Goal: Task Accomplishment & Management: Use online tool/utility

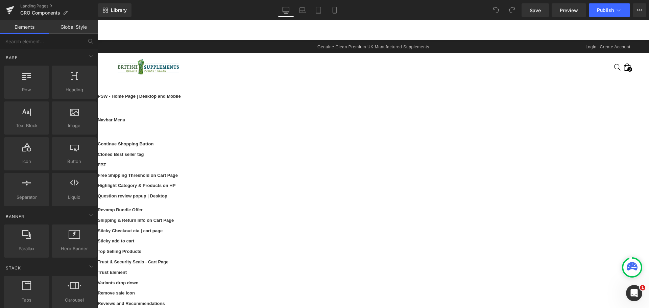
click at [98, 20] on ul "Liquid" at bounding box center [98, 20] width 0 height 0
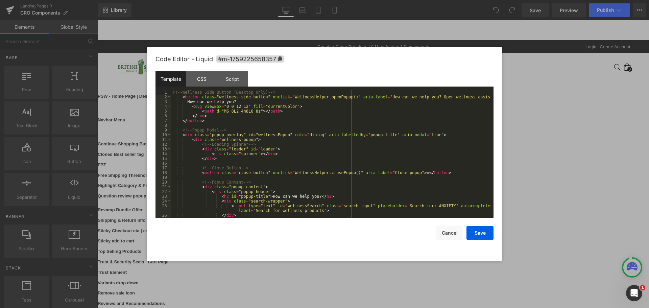
click at [366, 122] on div "<!-- Wellness Side Button (Desktop Only) --> < button class = "wellness-side-bu…" at bounding box center [330, 158] width 319 height 137
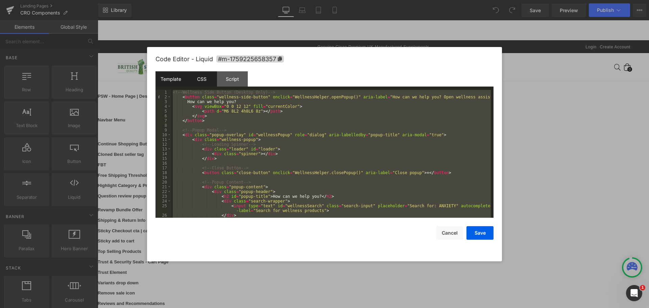
click at [195, 82] on div "CSS" at bounding box center [201, 78] width 31 height 15
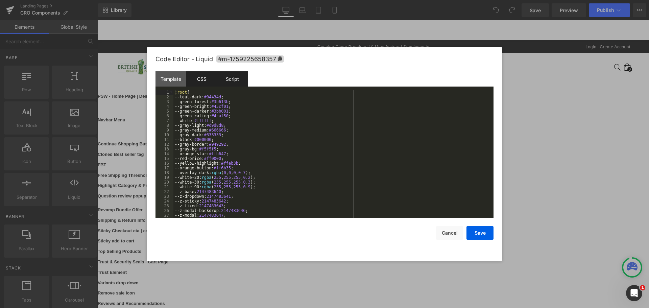
click at [217, 81] on div "Script" at bounding box center [232, 78] width 31 height 15
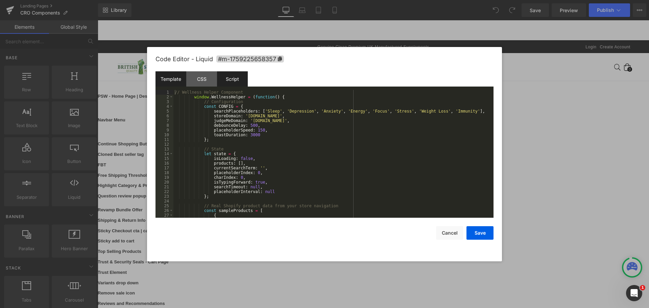
click at [175, 80] on div "Template" at bounding box center [170, 78] width 31 height 15
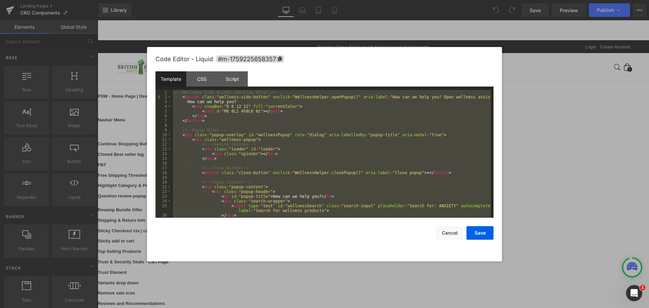
drag, startPoint x: 121, startPoint y: 121, endPoint x: 23, endPoint y: 101, distance: 99.8
click at [121, 121] on div at bounding box center [324, 154] width 649 height 308
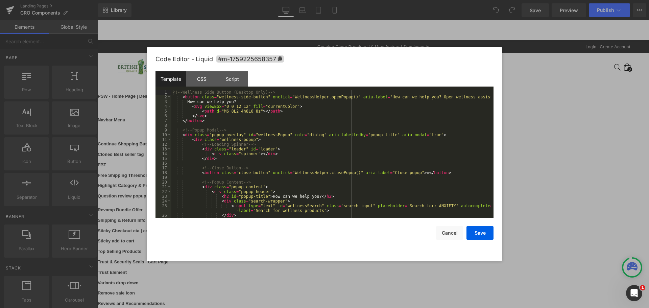
click at [98, 20] on ul "Liquid" at bounding box center [98, 20] width 0 height 0
click at [285, 121] on div "<!-- Wellness Side Button (Desktop Only) --> < button class = "wellness-side-bu…" at bounding box center [330, 158] width 319 height 137
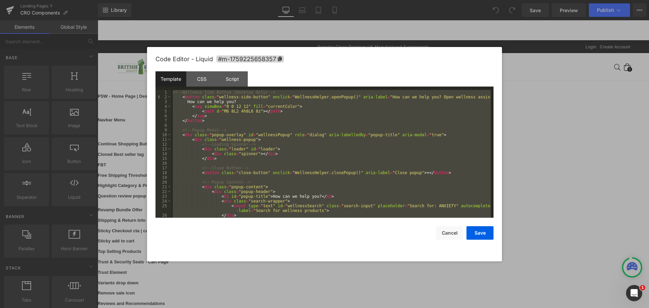
click at [113, 132] on div at bounding box center [324, 154] width 649 height 308
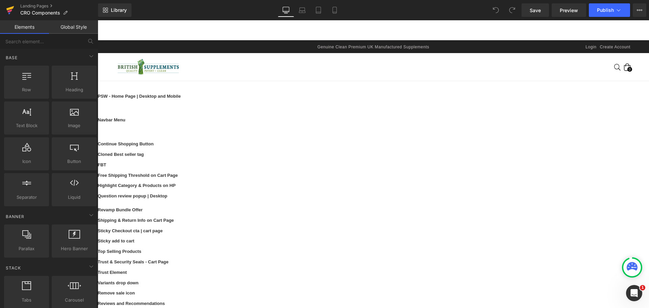
click at [7, 10] on icon at bounding box center [10, 8] width 8 height 4
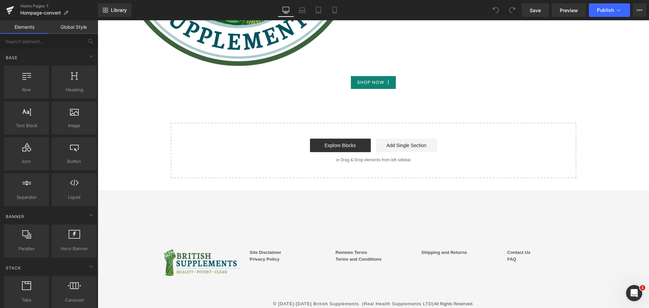
scroll to position [1348, 0]
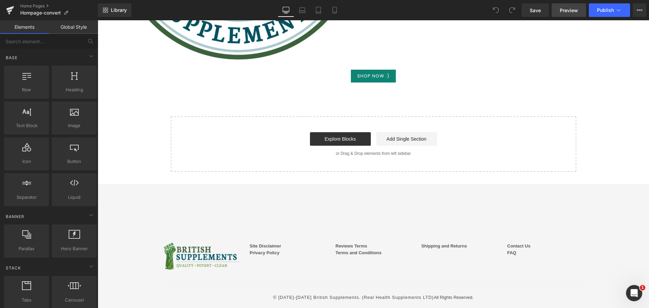
click at [571, 11] on span "Preview" at bounding box center [569, 10] width 18 height 7
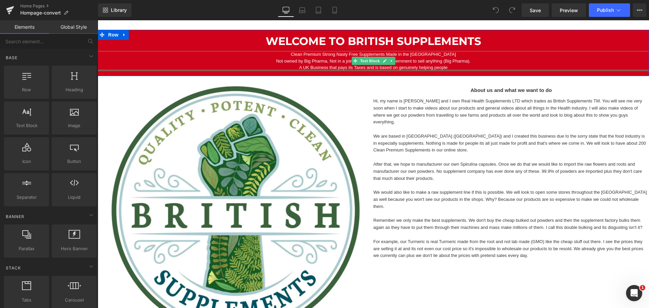
scroll to position [68, 0]
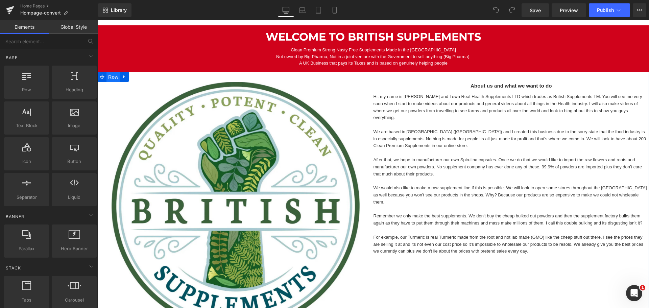
click at [110, 78] on span "Row" at bounding box center [113, 77] width 14 height 10
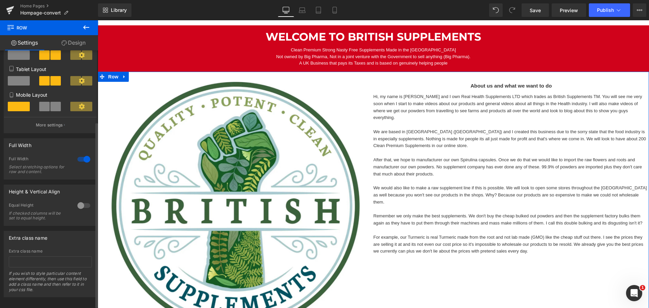
scroll to position [101, 0]
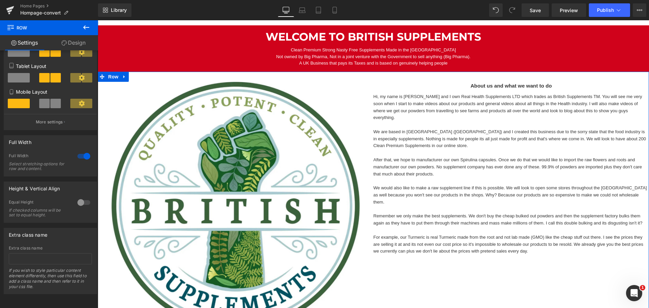
drag, startPoint x: 66, startPoint y: 41, endPoint x: 41, endPoint y: 20, distance: 32.5
click at [66, 41] on link "Design" at bounding box center [73, 42] width 49 height 15
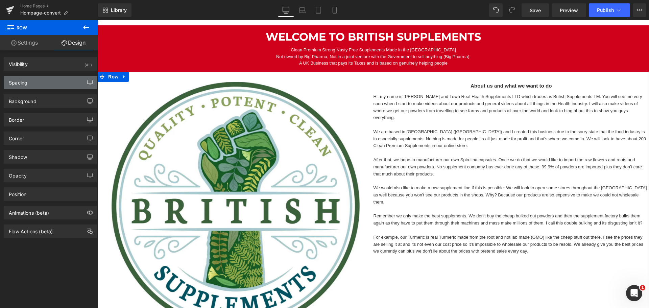
drag, startPoint x: 58, startPoint y: 85, endPoint x: 83, endPoint y: 88, distance: 24.8
click at [58, 85] on div "Spacing" at bounding box center [50, 82] width 93 height 13
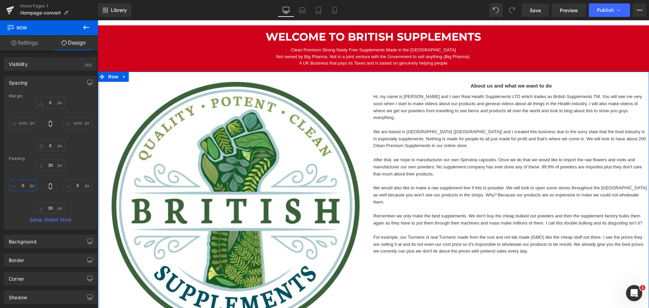
click at [22, 184] on input "0" at bounding box center [23, 185] width 28 height 11
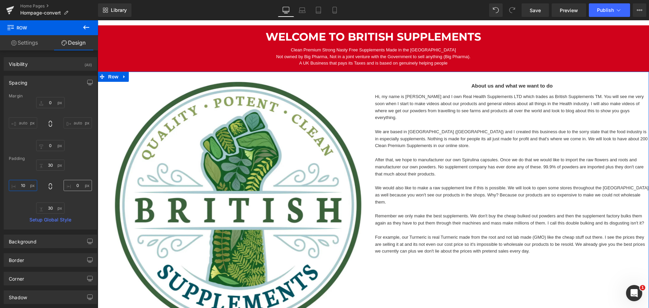
type input "10"
click at [73, 185] on input "0" at bounding box center [78, 185] width 28 height 11
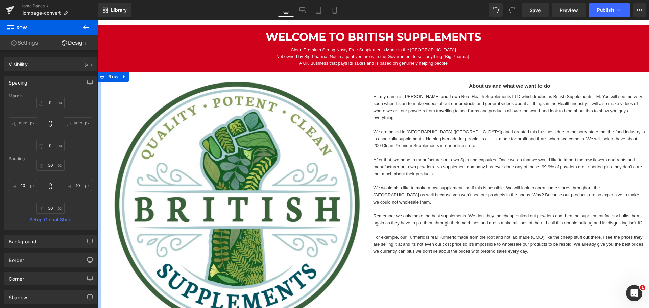
type input "10"
click at [23, 184] on input "10" at bounding box center [23, 185] width 28 height 11
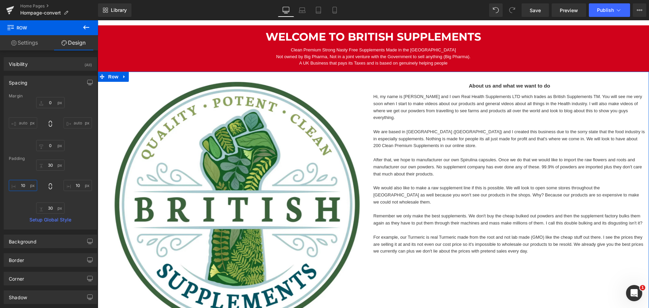
click at [23, 184] on input "10" at bounding box center [23, 185] width 28 height 11
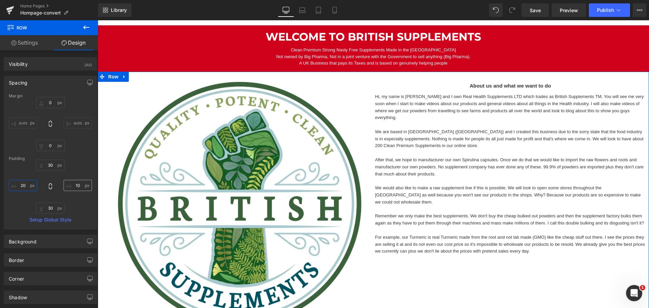
type input "20"
click at [72, 185] on input "10" at bounding box center [78, 185] width 28 height 11
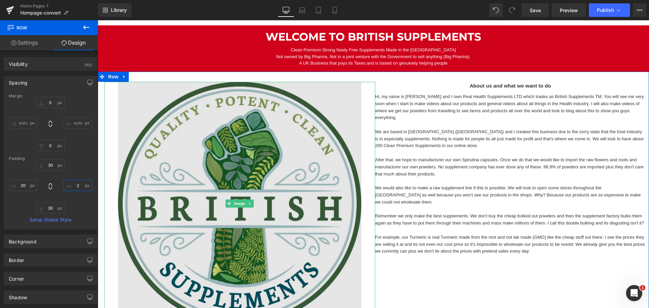
type input "20"
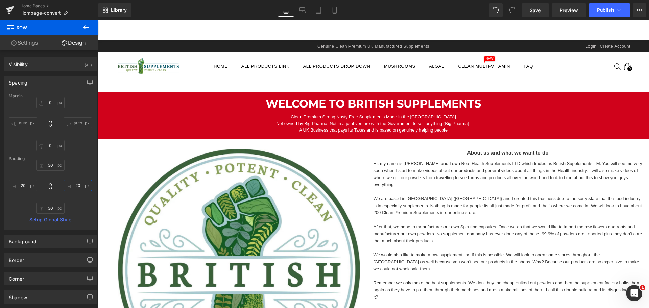
scroll to position [0, 0]
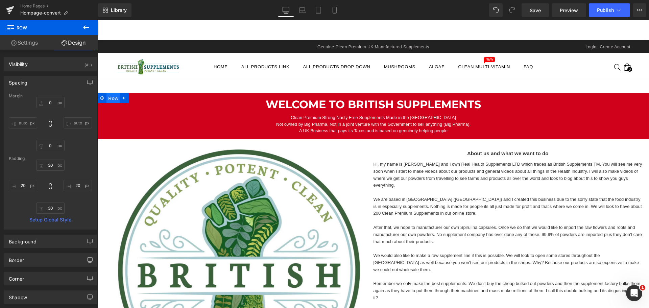
click at [109, 100] on span "Row" at bounding box center [113, 98] width 14 height 10
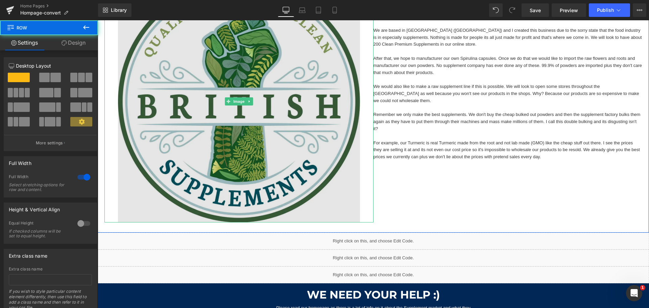
scroll to position [237, 0]
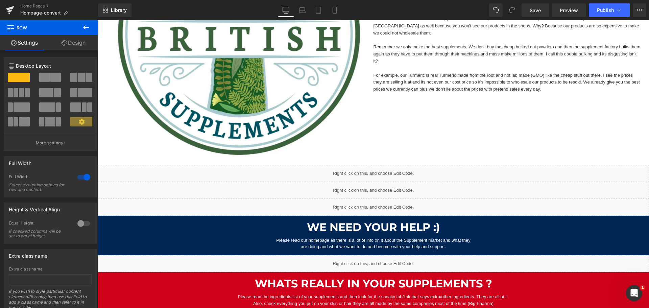
drag, startPoint x: 533, startPoint y: 14, endPoint x: 534, endPoint y: 19, distance: 4.9
click at [533, 14] on link "Save" at bounding box center [535, 10] width 27 height 14
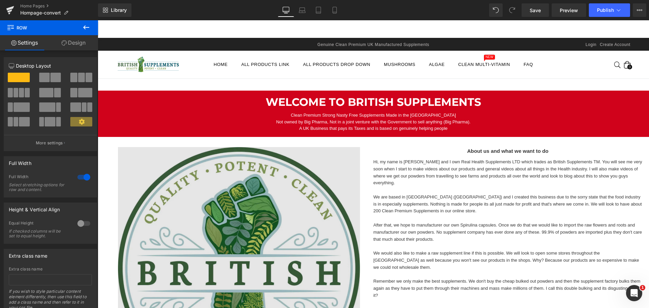
scroll to position [0, 0]
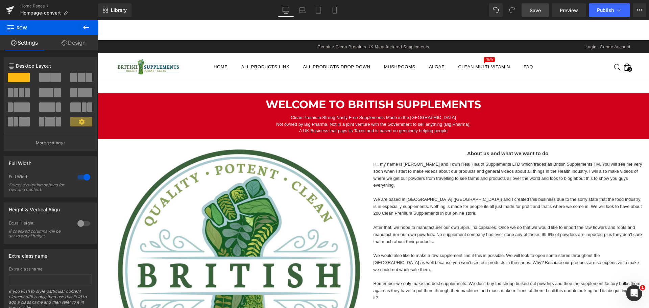
click at [533, 12] on span "Save" at bounding box center [535, 10] width 11 height 7
